Goal: Information Seeking & Learning: Check status

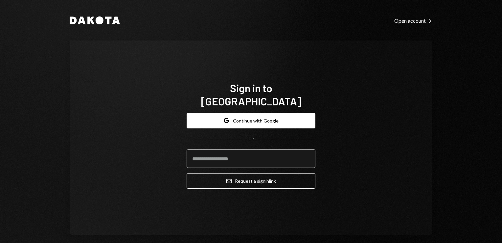
click at [221, 152] on input "email" at bounding box center [251, 158] width 129 height 18
type input "**********"
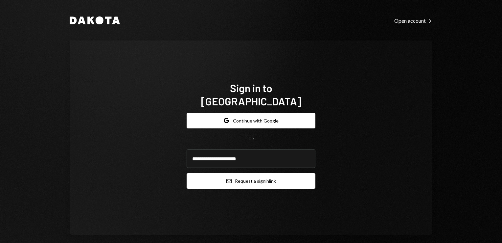
click at [249, 175] on button "Email Request a sign in link" at bounding box center [251, 180] width 129 height 15
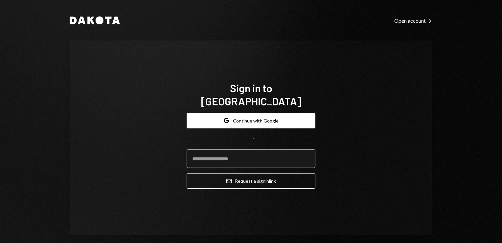
click at [203, 149] on input "email" at bounding box center [251, 158] width 129 height 18
type input "**********"
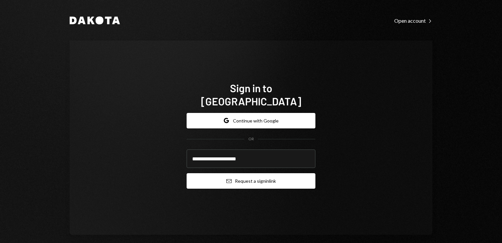
click at [247, 175] on button "Email Request a sign in link" at bounding box center [251, 180] width 129 height 15
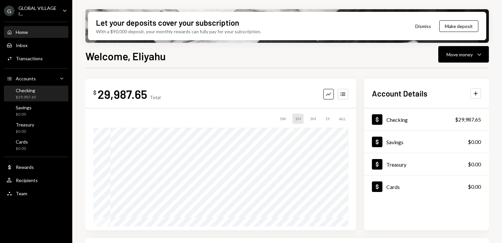
click at [36, 95] on div "Checking $29,987.65" at bounding box center [36, 93] width 59 height 12
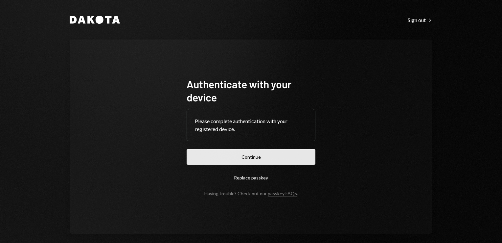
click at [235, 158] on button "Continue" at bounding box center [251, 156] width 129 height 15
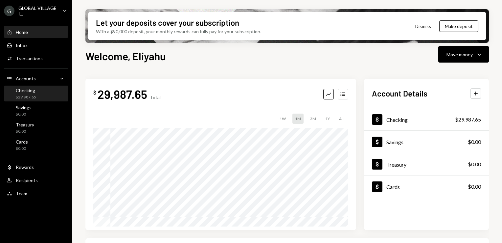
click at [30, 96] on div "$29,987.65" at bounding box center [26, 97] width 20 height 6
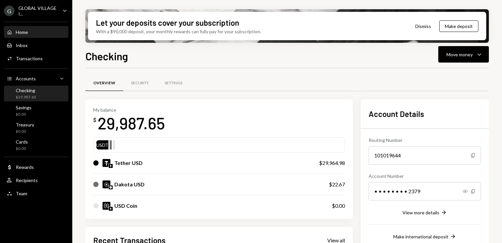
click at [18, 33] on div "Home" at bounding box center [22, 32] width 12 height 6
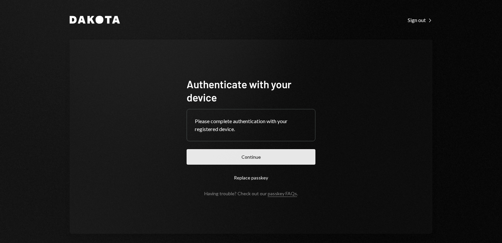
click at [243, 160] on button "Continue" at bounding box center [251, 156] width 129 height 15
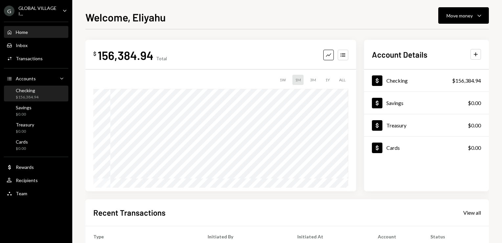
click at [28, 94] on div "$156,384.94" at bounding box center [27, 97] width 23 height 6
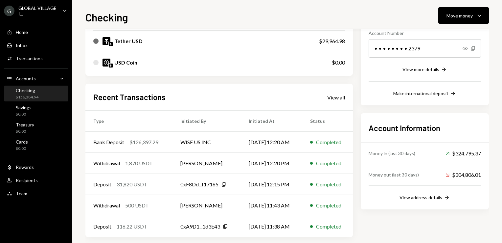
scroll to position [110, 0]
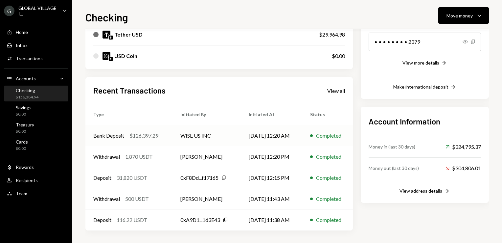
click at [188, 135] on td "WISE US INC" at bounding box center [207, 135] width 68 height 21
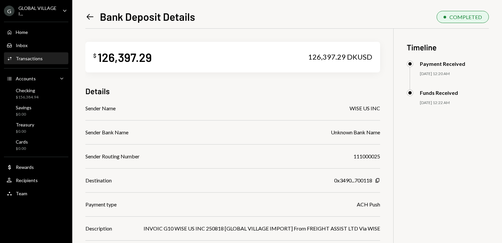
click at [29, 59] on div "Transactions" at bounding box center [29, 59] width 27 height 6
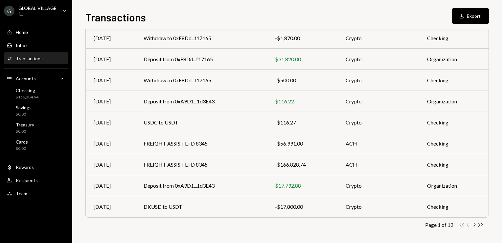
scroll to position [100, 0]
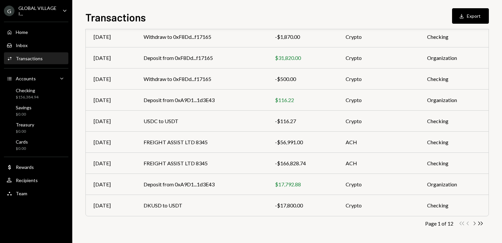
click at [474, 221] on icon "Chevron Right" at bounding box center [474, 223] width 6 height 6
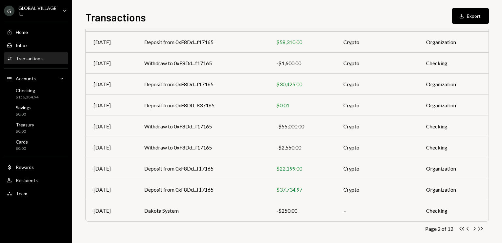
scroll to position [95, 0]
click at [476, 228] on icon "Chevron Right" at bounding box center [474, 228] width 6 height 6
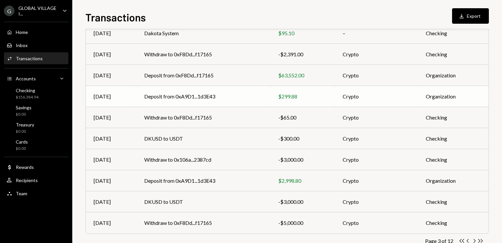
scroll to position [100, 0]
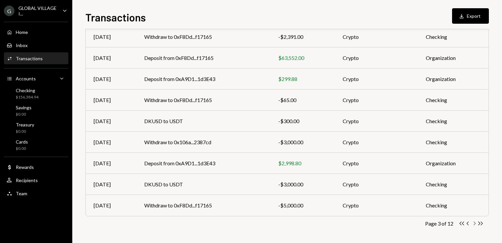
click at [476, 223] on icon "Chevron Right" at bounding box center [474, 223] width 6 height 6
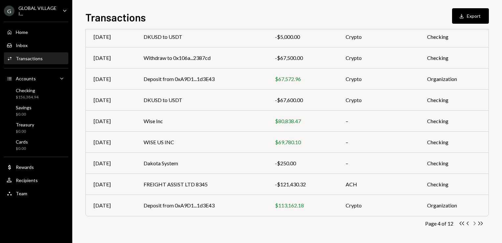
click at [473, 221] on icon "Chevron Right" at bounding box center [474, 223] width 6 height 6
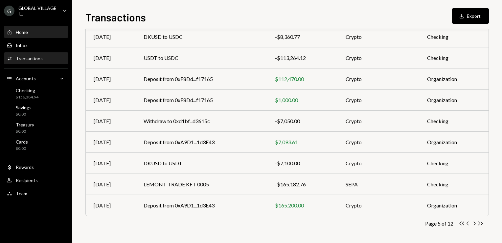
click at [25, 28] on div "Home Home" at bounding box center [36, 32] width 59 height 11
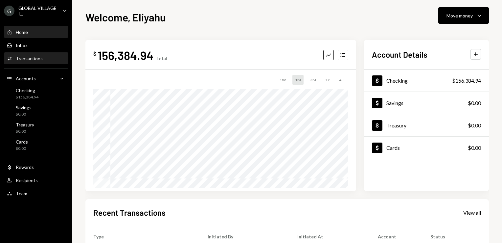
click at [38, 54] on div "Activities Transactions" at bounding box center [36, 58] width 59 height 11
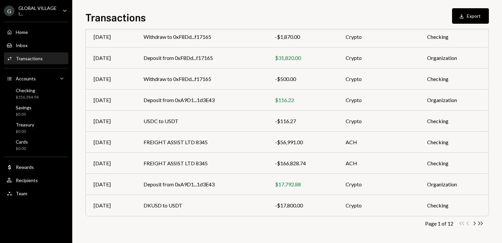
scroll to position [100, 0]
click at [193, 168] on td "FREIGHT ASSIST LTD 8345" at bounding box center [201, 163] width 131 height 21
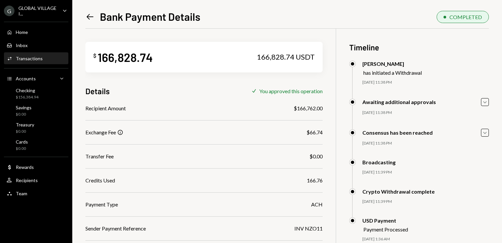
click at [88, 15] on icon at bounding box center [90, 17] width 7 height 6
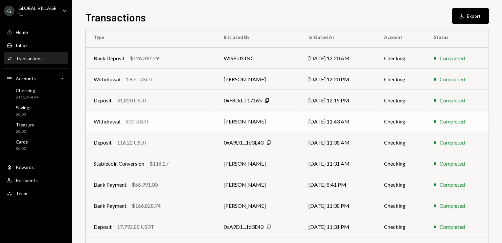
scroll to position [100, 0]
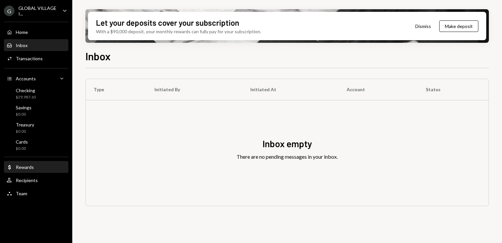
click at [23, 167] on div "Rewards" at bounding box center [25, 167] width 18 height 6
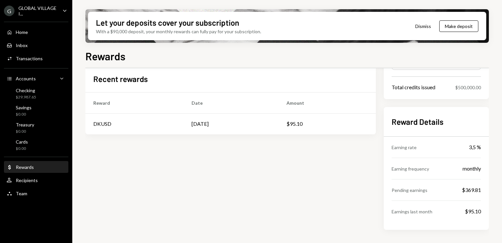
scroll to position [71, 0]
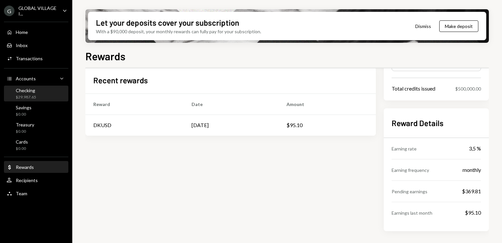
click at [27, 96] on div "$29,987.65" at bounding box center [26, 97] width 20 height 6
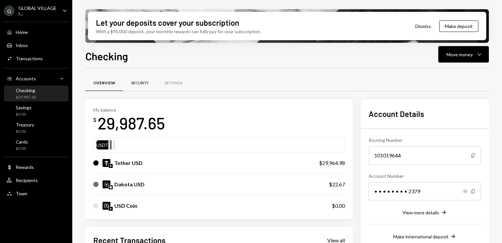
click at [138, 82] on div "Security" at bounding box center [140, 83] width 18 height 6
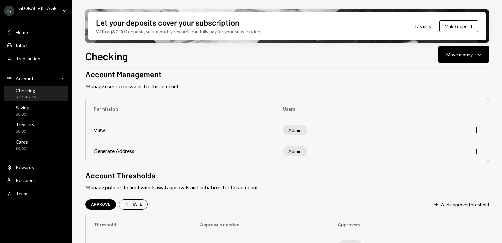
scroll to position [49, 0]
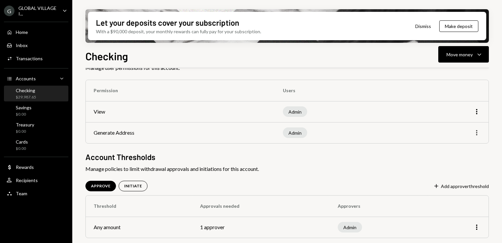
click at [477, 132] on icon "More" at bounding box center [477, 133] width 8 height 8
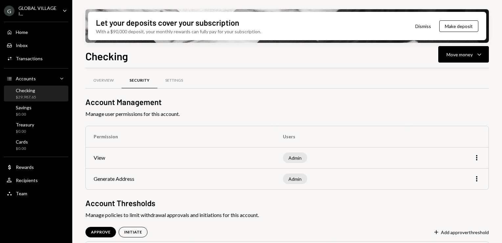
scroll to position [0, 0]
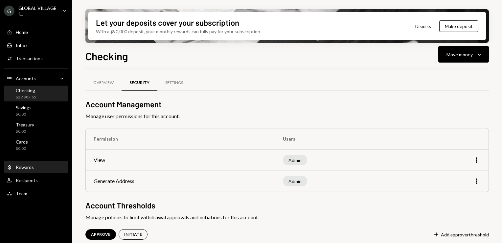
click at [23, 167] on div "Rewards" at bounding box center [25, 167] width 18 height 6
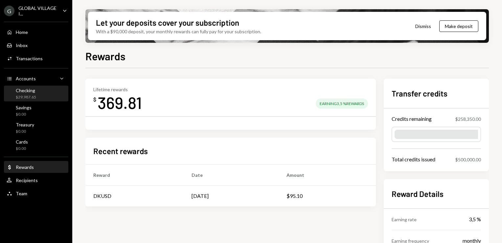
click at [30, 90] on div "Checking" at bounding box center [26, 90] width 20 height 6
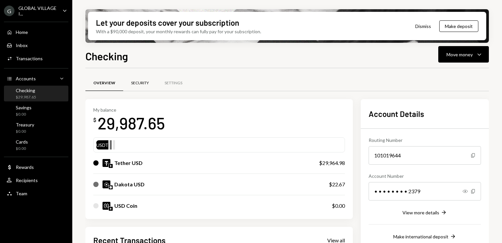
click at [141, 84] on div "Security" at bounding box center [140, 83] width 18 height 6
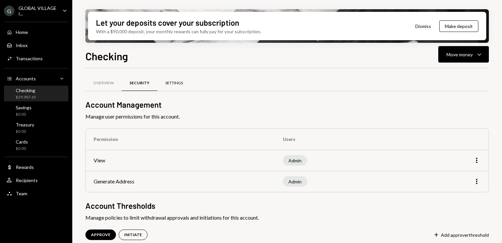
click at [177, 83] on div "Settings" at bounding box center [174, 83] width 18 height 6
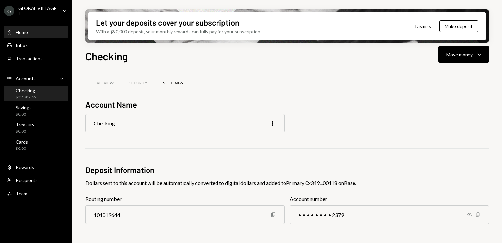
click at [21, 31] on div "Home" at bounding box center [22, 32] width 12 height 6
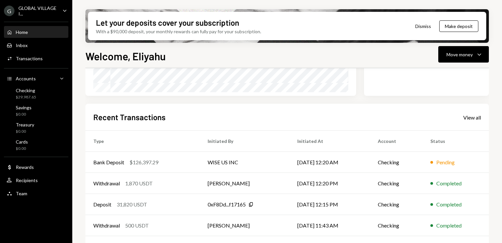
scroll to position [150, 0]
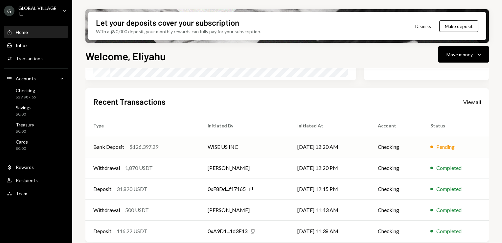
click at [215, 144] on td "WISE US INC" at bounding box center [245, 146] width 90 height 21
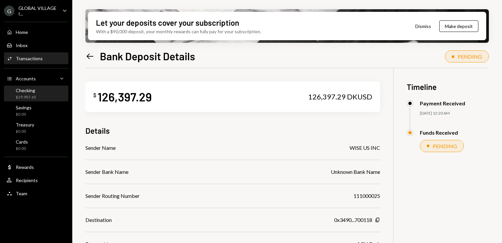
click at [26, 93] on div "Checking $29,987.65" at bounding box center [26, 93] width 20 height 12
